Goal: Transaction & Acquisition: Purchase product/service

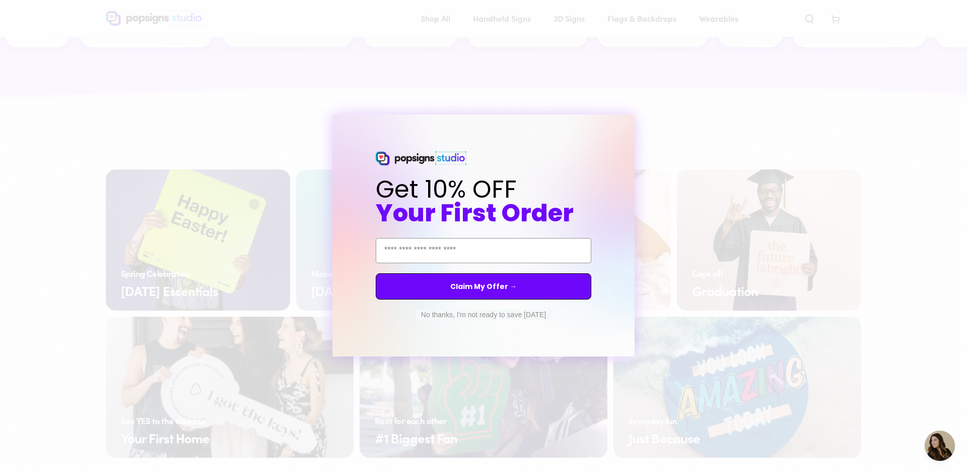
scroll to position [1519, 0]
click at [694, 141] on div "Close dialog Get 10% OFF Your First Order Email Address Claim My Offer → No tha…" at bounding box center [483, 235] width 967 height 471
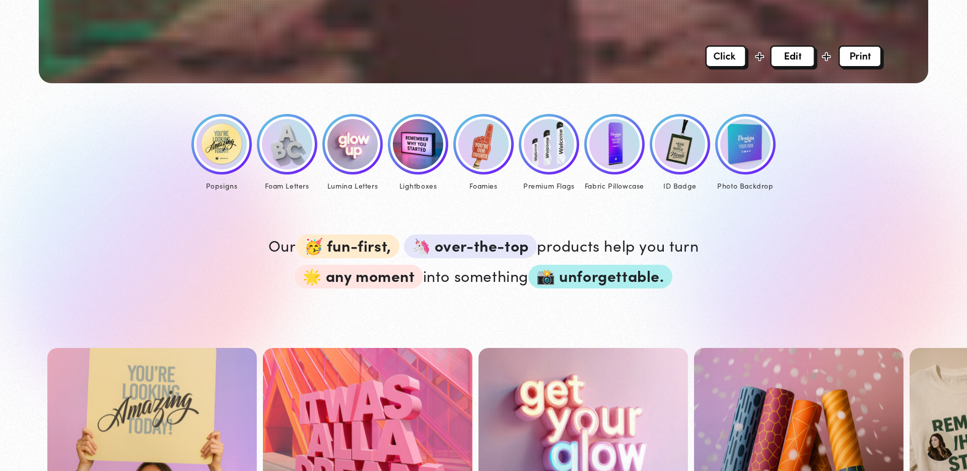
scroll to position [0, 0]
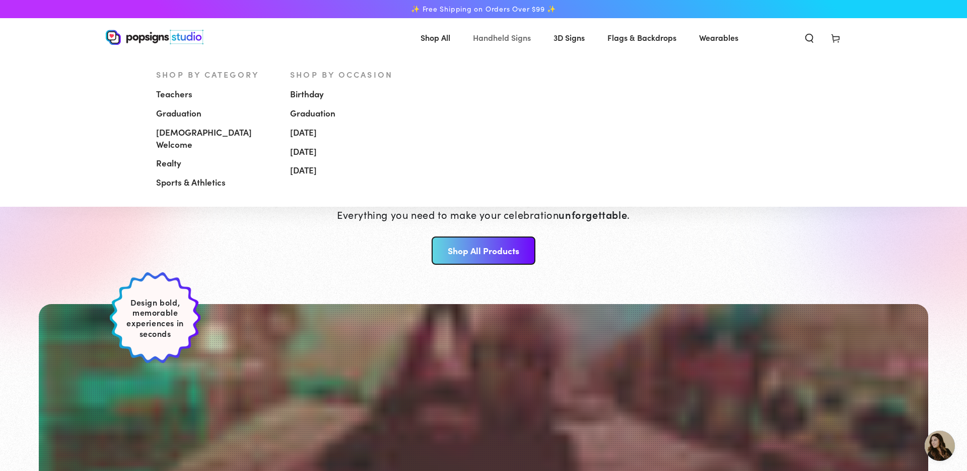
click at [500, 40] on span "Handheld Signs" at bounding box center [502, 37] width 58 height 15
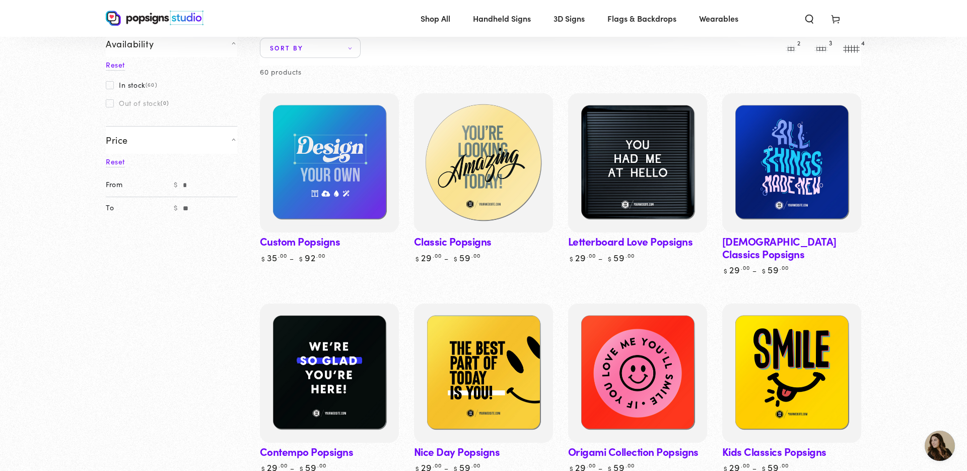
scroll to position [77, 0]
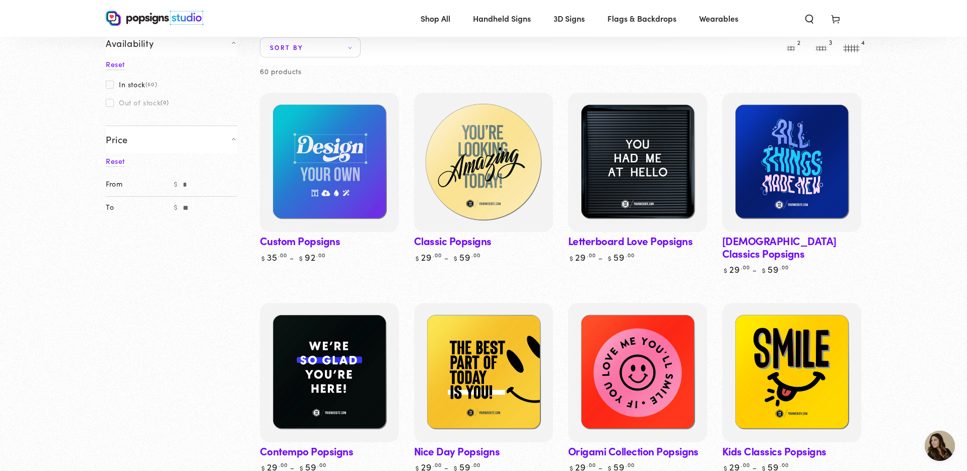
click at [496, 178] on img at bounding box center [483, 162] width 143 height 143
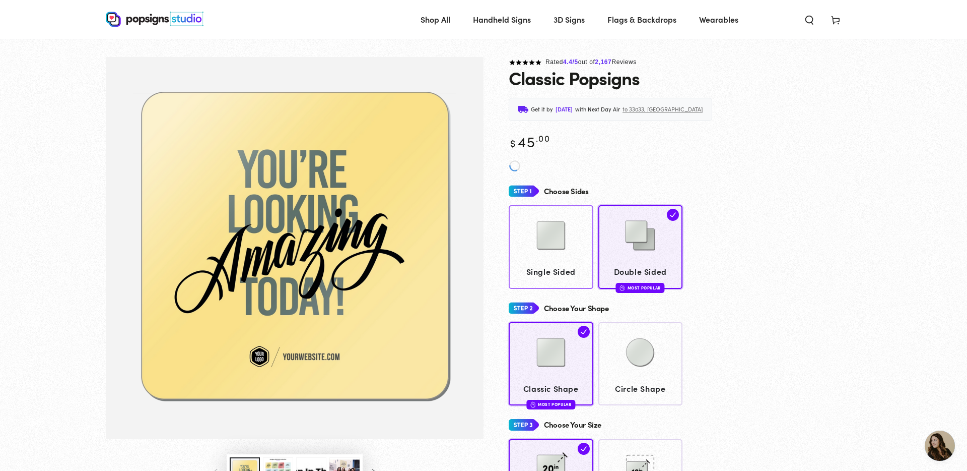
scroll to position [656, 0]
click at [537, 240] on img at bounding box center [551, 235] width 50 height 50
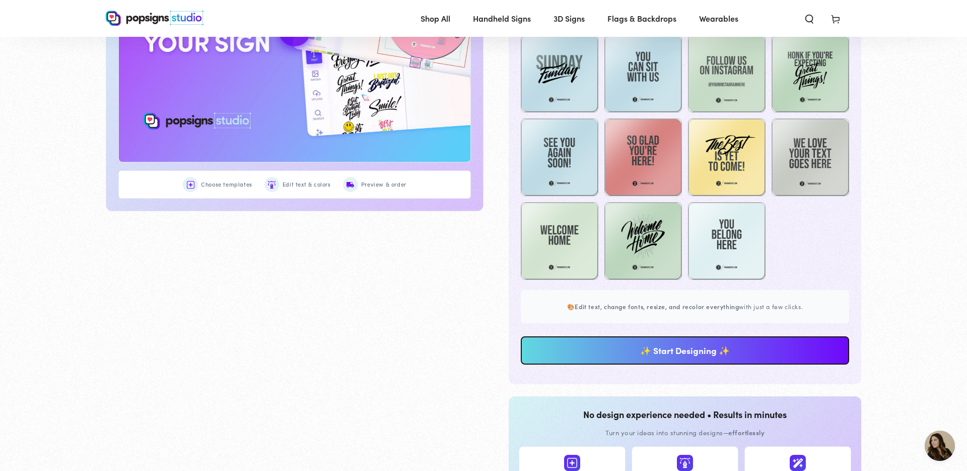
scroll to position [659, 0]
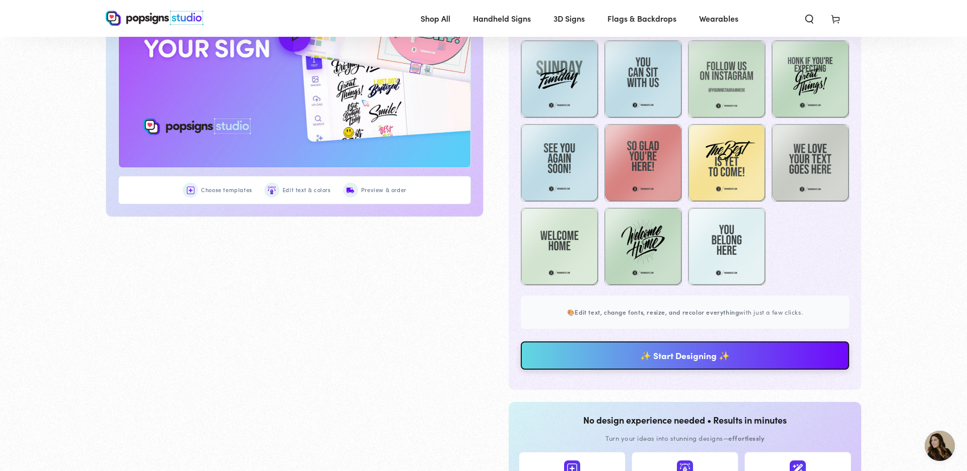
click at [661, 355] on link "✨ Start Designing ✨" at bounding box center [685, 355] width 329 height 28
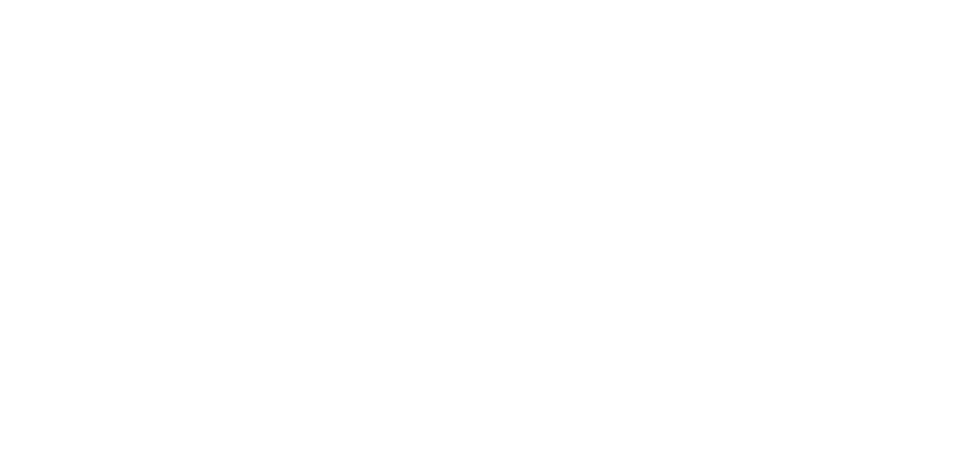
scroll to position [0, 0]
type textarea "An ancient tree with a door leading to a magical world"
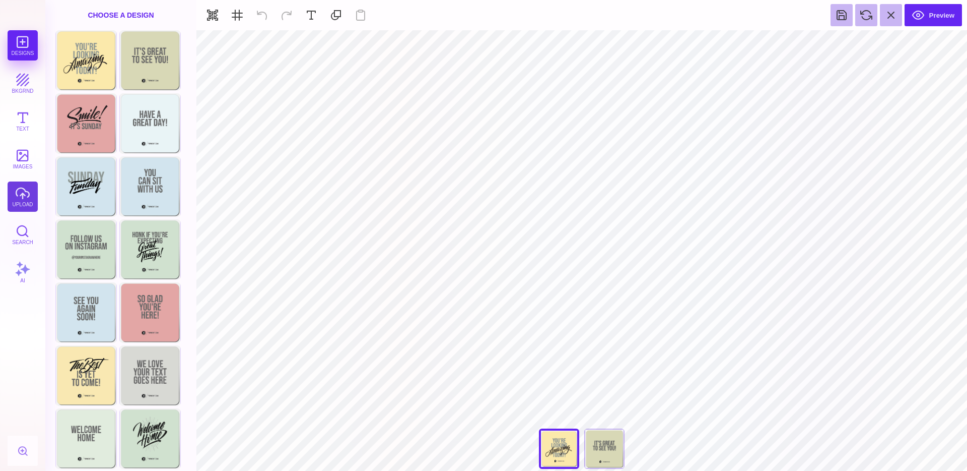
click at [16, 197] on button "upload" at bounding box center [23, 196] width 30 height 30
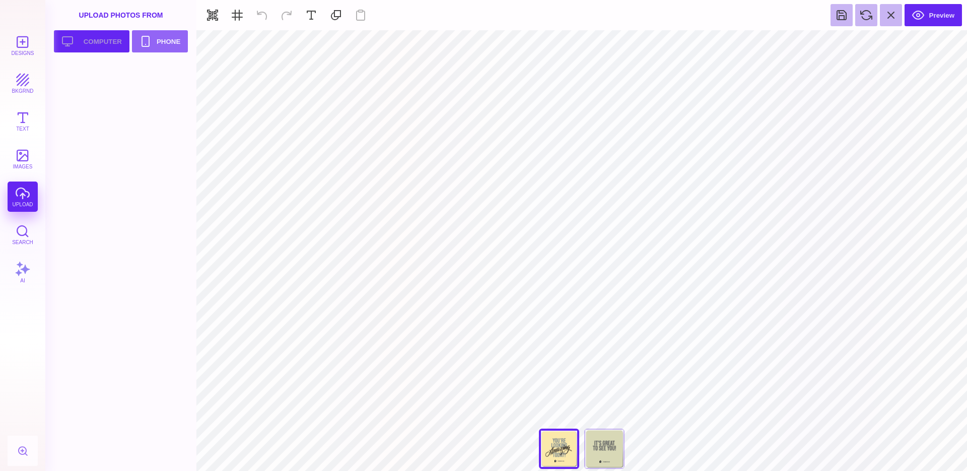
click at [105, 32] on button "Upload your artwork Computer" at bounding box center [92, 41] width 76 height 22
click at [93, 90] on div at bounding box center [87, 84] width 64 height 45
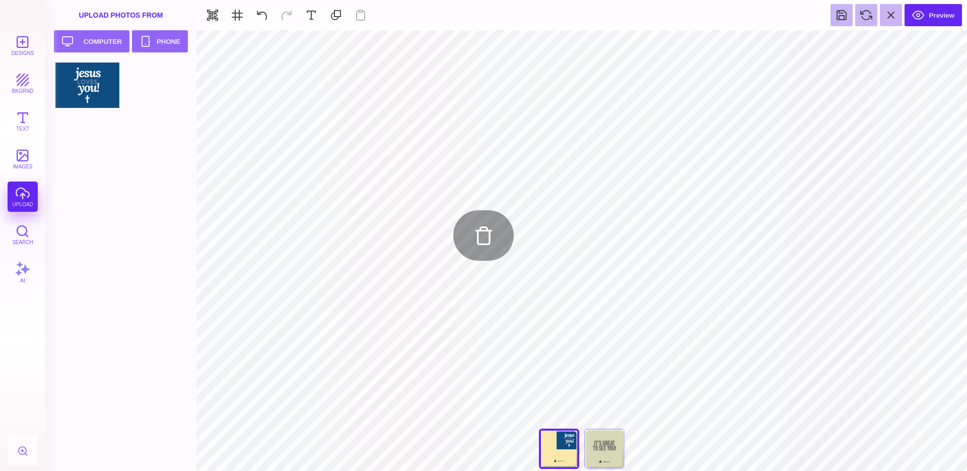
type input "#000000"
click at [606, 447] on div "Back" at bounding box center [604, 448] width 40 height 40
